Goal: Task Accomplishment & Management: Use online tool/utility

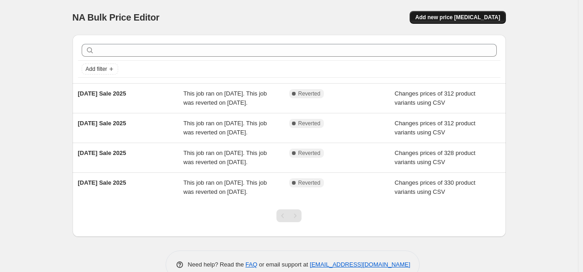
click at [450, 20] on span "Add new price change job" at bounding box center [457, 17] width 85 height 7
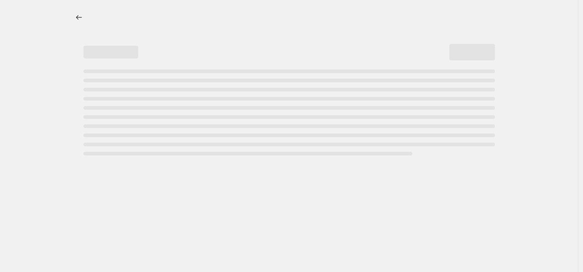
select select "percentage"
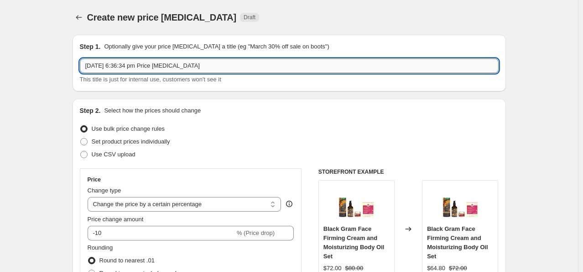
click at [186, 68] on input "28 Aug 2025, 6:36:34 pm Price change job" at bounding box center [289, 65] width 419 height 15
type input "Labour Day Sale 2025"
click at [136, 154] on div "Use CSV upload" at bounding box center [289, 154] width 419 height 13
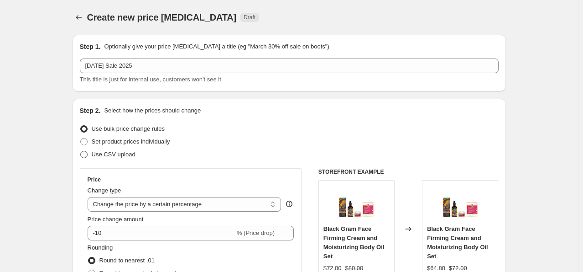
click at [127, 155] on span "Use CSV upload" at bounding box center [114, 154] width 44 height 7
click at [81, 151] on input "Use CSV upload" at bounding box center [80, 151] width 0 height 0
radio input "true"
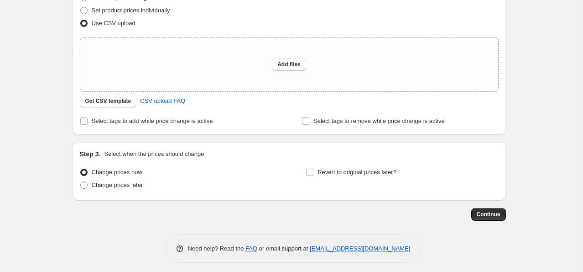
scroll to position [135, 0]
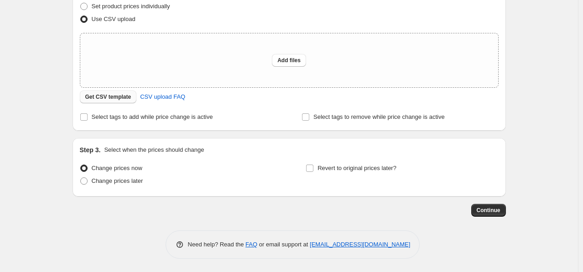
click at [128, 97] on span "Get CSV template" at bounding box center [108, 96] width 46 height 7
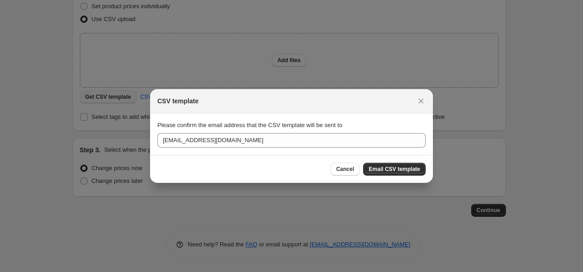
scroll to position [0, 0]
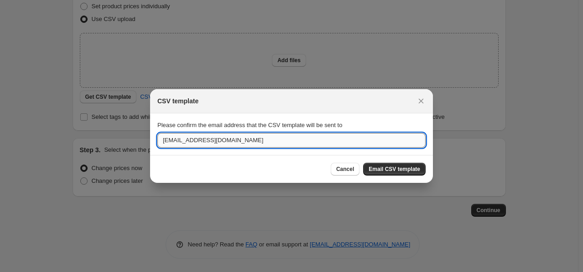
click at [259, 140] on input "sales@theayurveda-experience.com" at bounding box center [292, 140] width 268 height 15
click at [259, 140] on input "a" at bounding box center [292, 140] width 268 height 15
type input "aditi.jain@transformative.in"
click at [398, 168] on span "Email CSV template" at bounding box center [395, 168] width 52 height 7
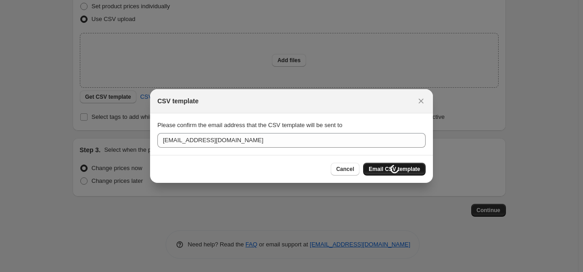
scroll to position [135, 0]
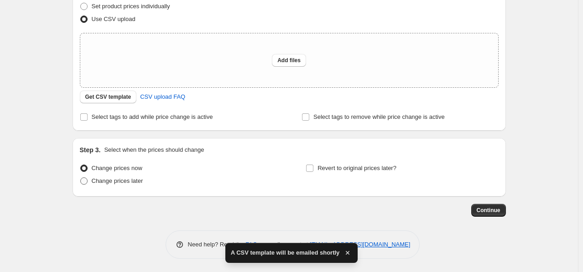
click at [131, 178] on span "Change prices later" at bounding box center [118, 180] width 52 height 7
click at [81, 178] on input "Change prices later" at bounding box center [80, 177] width 0 height 0
radio input "true"
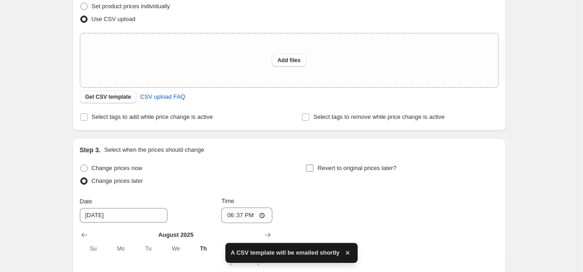
click at [335, 169] on span "Revert to original prices later?" at bounding box center [357, 167] width 79 height 7
click at [314, 169] on input "Revert to original prices later?" at bounding box center [309, 167] width 7 height 7
checkbox input "true"
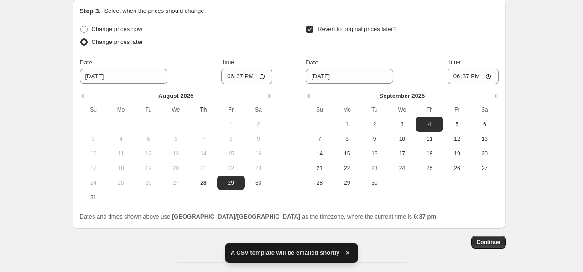
scroll to position [275, 0]
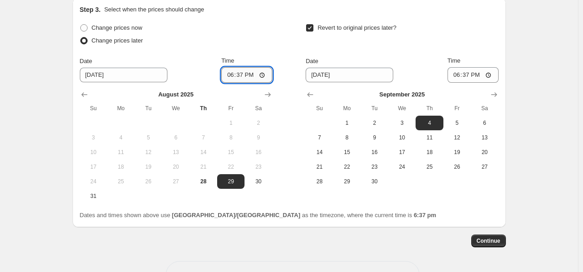
click at [265, 74] on input "18:37" at bounding box center [246, 75] width 51 height 16
type input "13:00"
click at [376, 122] on span "2" at bounding box center [375, 122] width 20 height 7
type input "9/2/2025"
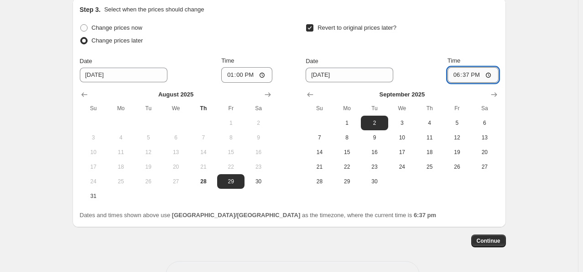
click at [489, 73] on input "18:37" at bounding box center [473, 75] width 51 height 16
type input "21:30"
click at [473, 31] on div "Revert to original prices later?" at bounding box center [402, 34] width 193 height 27
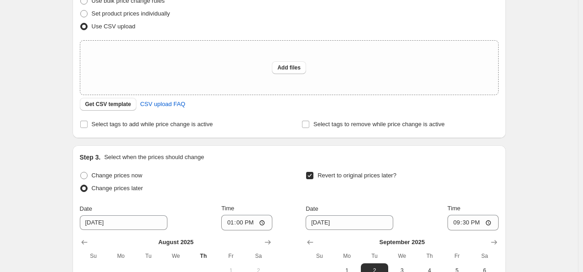
scroll to position [127, 0]
click at [281, 65] on span "Add files" at bounding box center [289, 67] width 23 height 7
type input "C:\fakepath\csv_template_user_52460.csv"
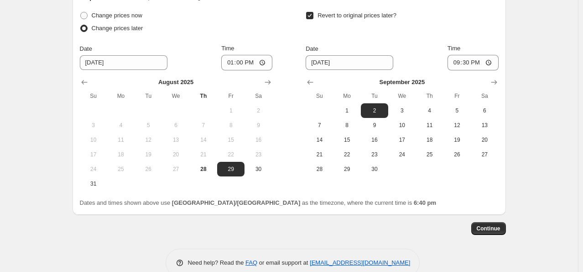
scroll to position [322, 0]
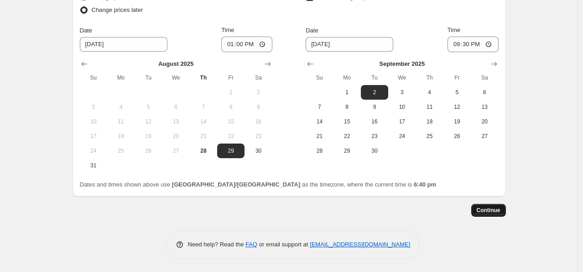
click at [492, 208] on span "Continue" at bounding box center [489, 209] width 24 height 7
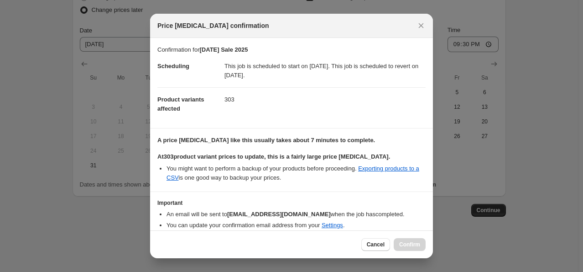
scroll to position [36, 0]
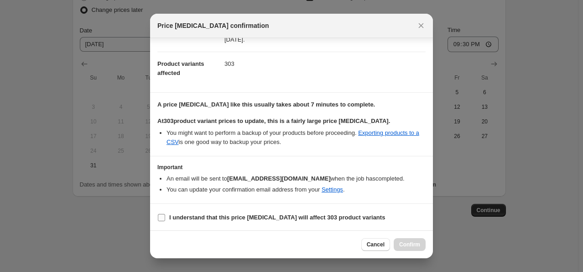
click at [251, 219] on b "I understand that this price change job will affect 303 product variants" at bounding box center [277, 217] width 216 height 7
click at [165, 219] on input "I understand that this price change job will affect 303 product variants" at bounding box center [161, 217] width 7 height 7
checkbox input "true"
click at [413, 241] on span "Confirm" at bounding box center [409, 244] width 21 height 7
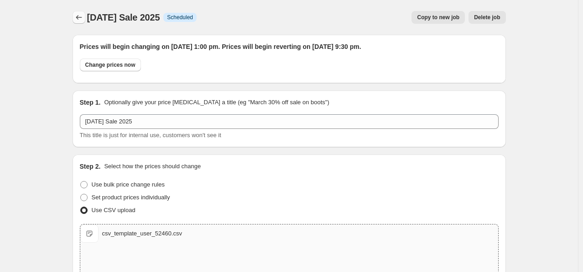
click at [79, 15] on icon "Price change jobs" at bounding box center [78, 17] width 9 height 9
